Goal: Check status: Check status

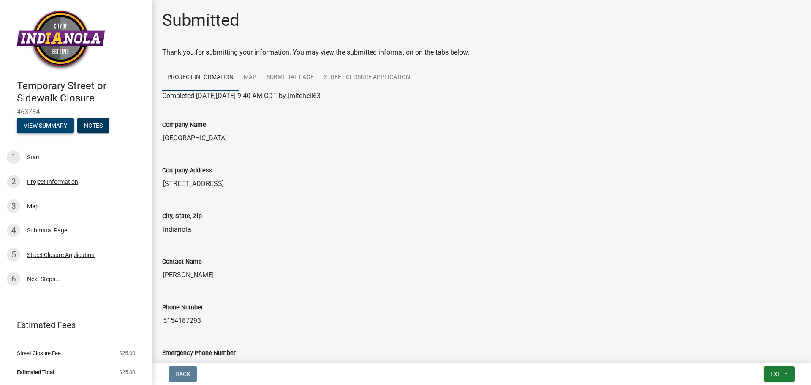
click at [41, 124] on button "View Summary" at bounding box center [45, 125] width 57 height 15
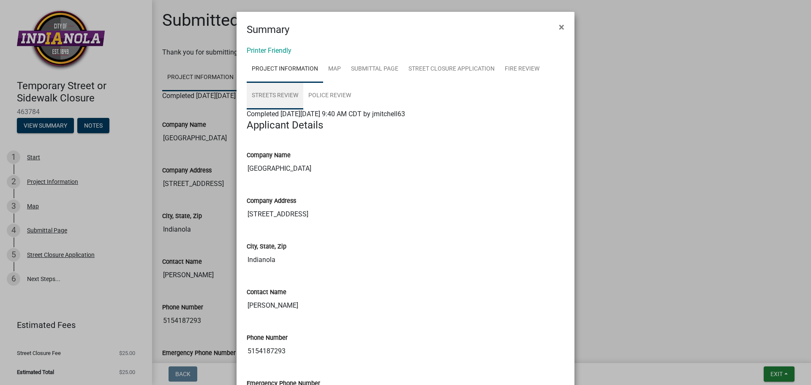
click at [279, 97] on link "Streets Review" at bounding box center [275, 95] width 57 height 27
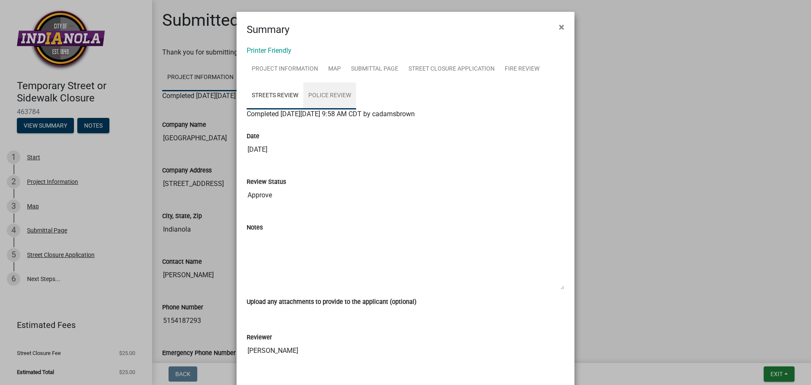
click at [323, 95] on link "Police Review" at bounding box center [329, 95] width 53 height 27
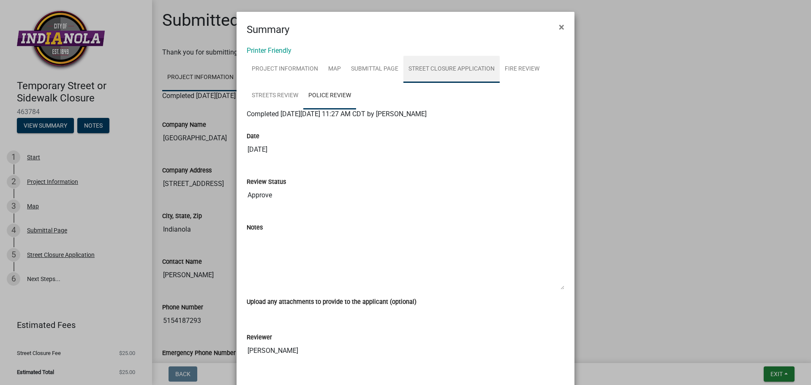
click at [432, 68] on link "Street Closure Application" at bounding box center [451, 69] width 96 height 27
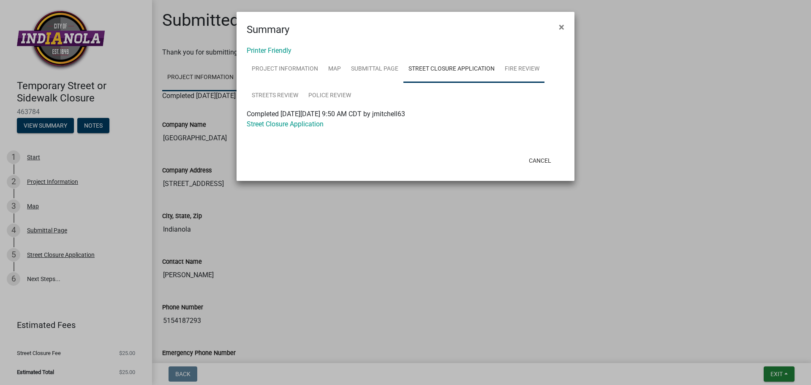
click at [514, 69] on link "Fire Review" at bounding box center [522, 69] width 45 height 27
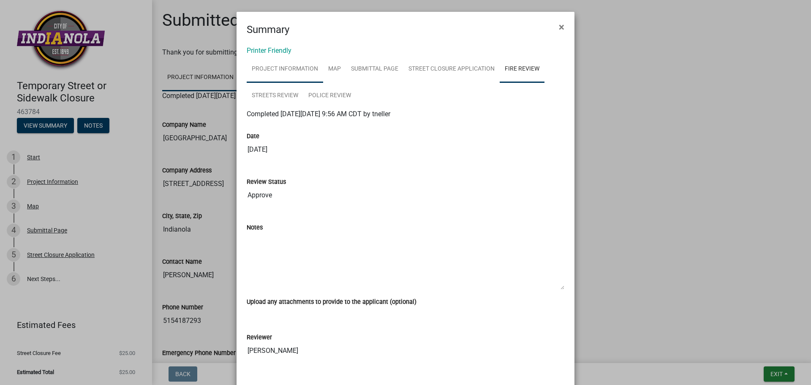
click at [280, 68] on link "Project Information" at bounding box center [285, 69] width 76 height 27
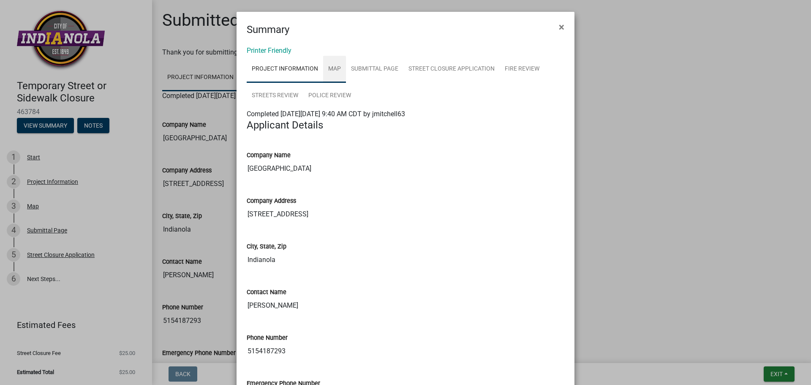
click at [332, 69] on link "Map" at bounding box center [334, 69] width 23 height 27
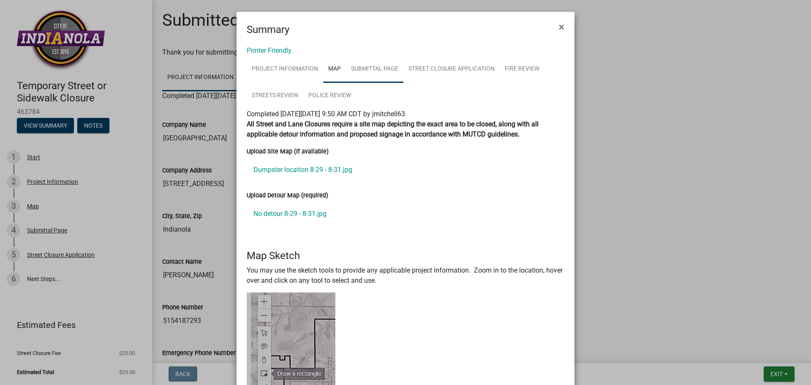
click at [373, 71] on link "Submittal Page" at bounding box center [374, 69] width 57 height 27
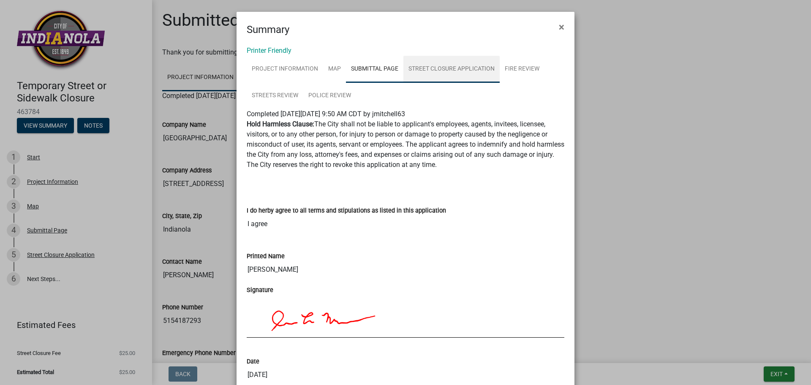
click at [435, 70] on link "Street Closure Application" at bounding box center [451, 69] width 96 height 27
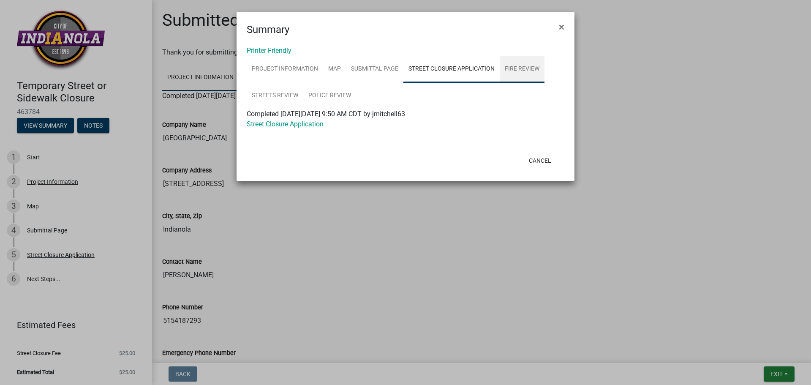
click at [515, 70] on link "Fire Review" at bounding box center [522, 69] width 45 height 27
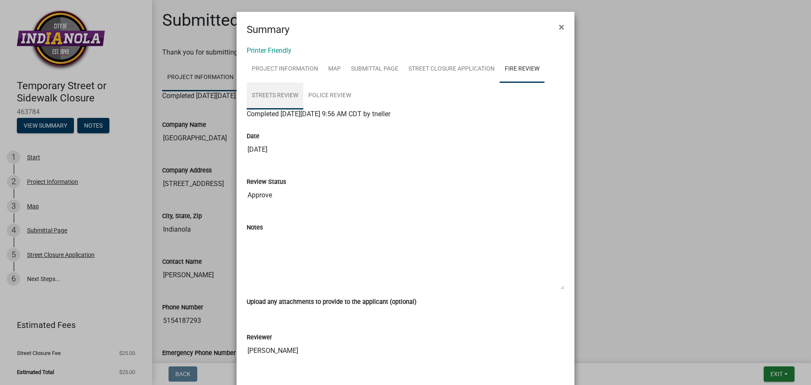
click at [265, 93] on link "Streets Review" at bounding box center [275, 95] width 57 height 27
click at [329, 95] on link "Police Review" at bounding box center [329, 95] width 53 height 27
click at [278, 95] on link "Streets Review" at bounding box center [275, 95] width 57 height 27
click at [521, 68] on link "Fire Review" at bounding box center [522, 69] width 45 height 27
click at [441, 69] on link "Street Closure Application" at bounding box center [451, 69] width 96 height 27
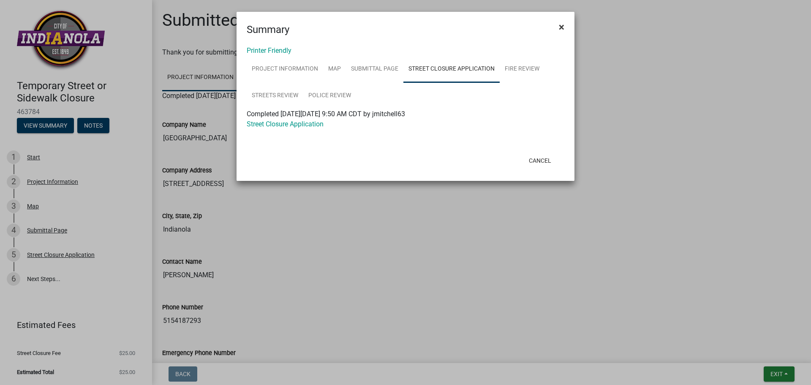
click at [564, 29] on span "×" at bounding box center [561, 27] width 5 height 12
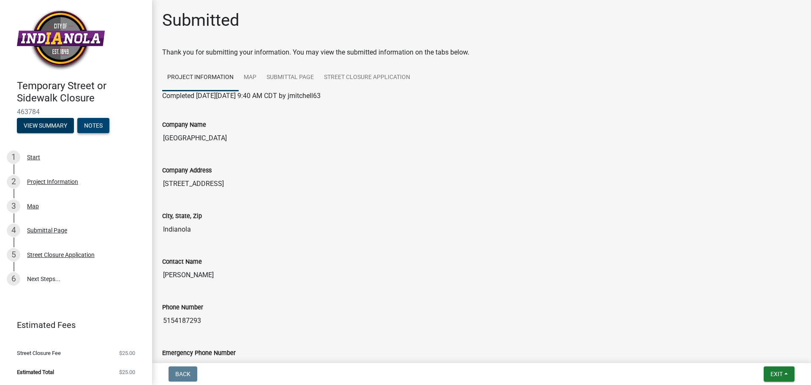
click at [98, 124] on button "Notes" at bounding box center [93, 125] width 32 height 15
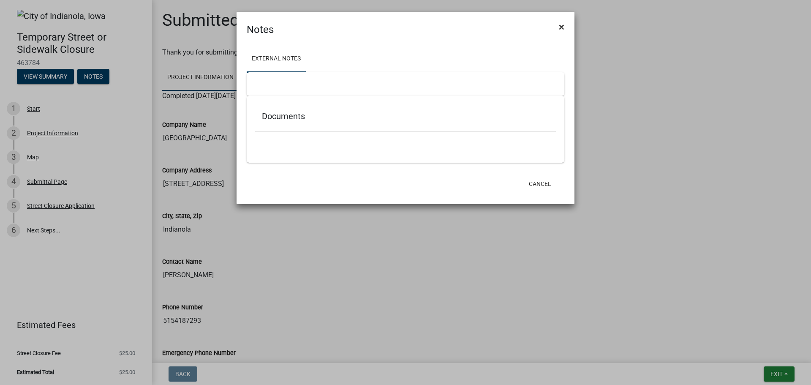
click at [562, 28] on span "×" at bounding box center [561, 27] width 5 height 12
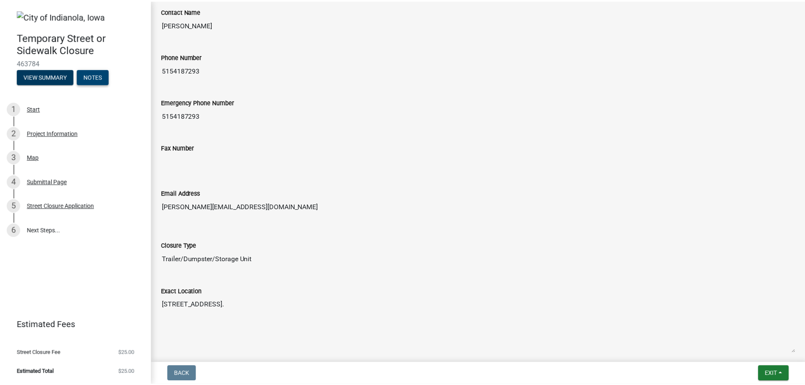
scroll to position [253, 0]
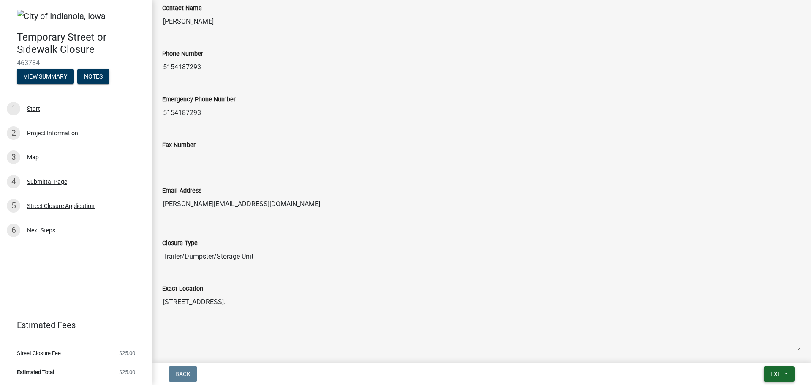
click at [779, 374] on span "Exit" at bounding box center [777, 374] width 12 height 7
click at [750, 353] on button "Save & Exit" at bounding box center [761, 352] width 68 height 20
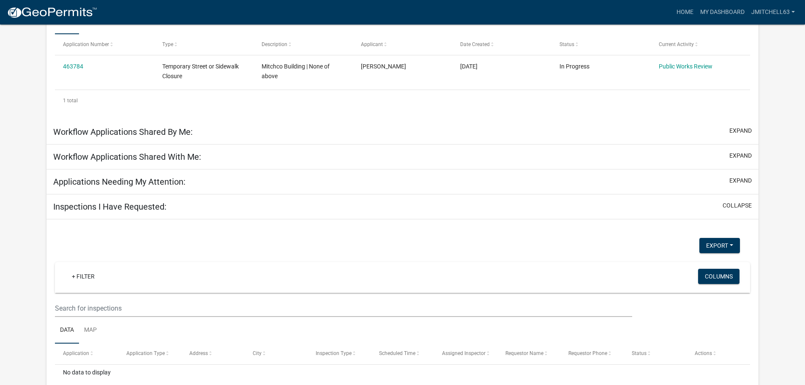
scroll to position [154, 0]
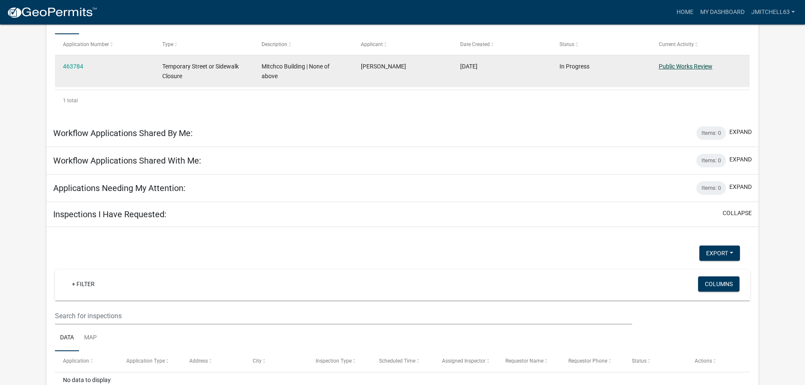
click at [676, 67] on link "Public Works Review" at bounding box center [686, 66] width 54 height 7
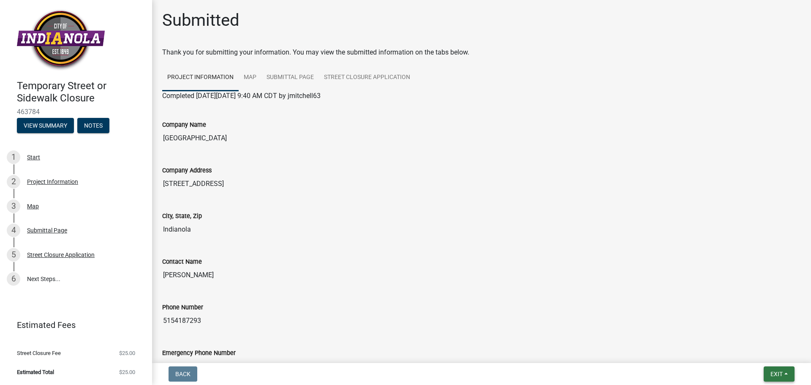
click at [776, 371] on span "Exit" at bounding box center [777, 374] width 12 height 7
click at [758, 348] on button "Save & Exit" at bounding box center [761, 352] width 68 height 20
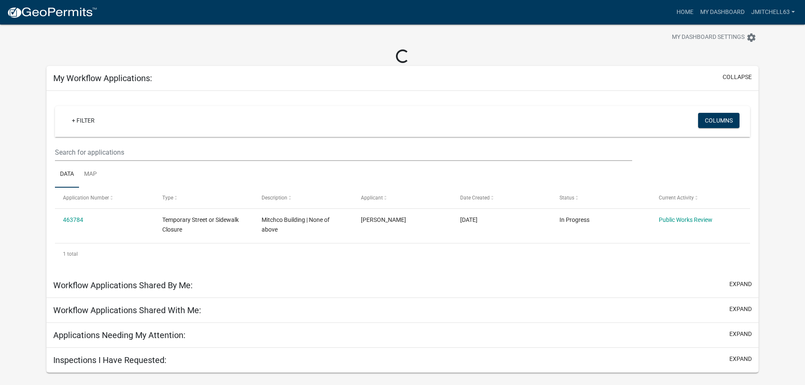
scroll to position [25, 0]
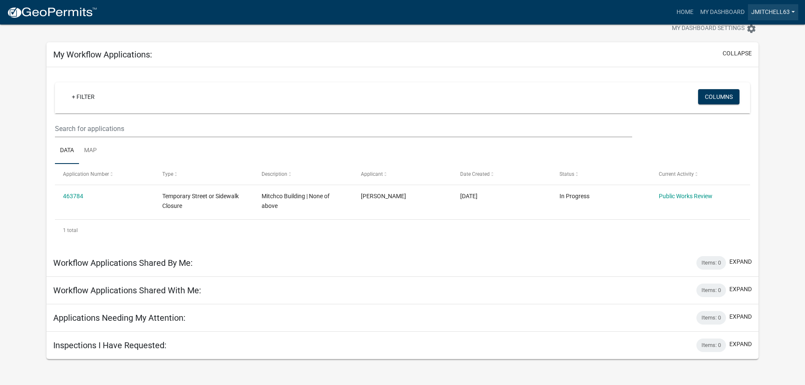
click at [792, 13] on link "jmitchell63" at bounding box center [773, 12] width 50 height 16
click at [753, 62] on link "Logout" at bounding box center [764, 62] width 68 height 20
